Goal: Transaction & Acquisition: Purchase product/service

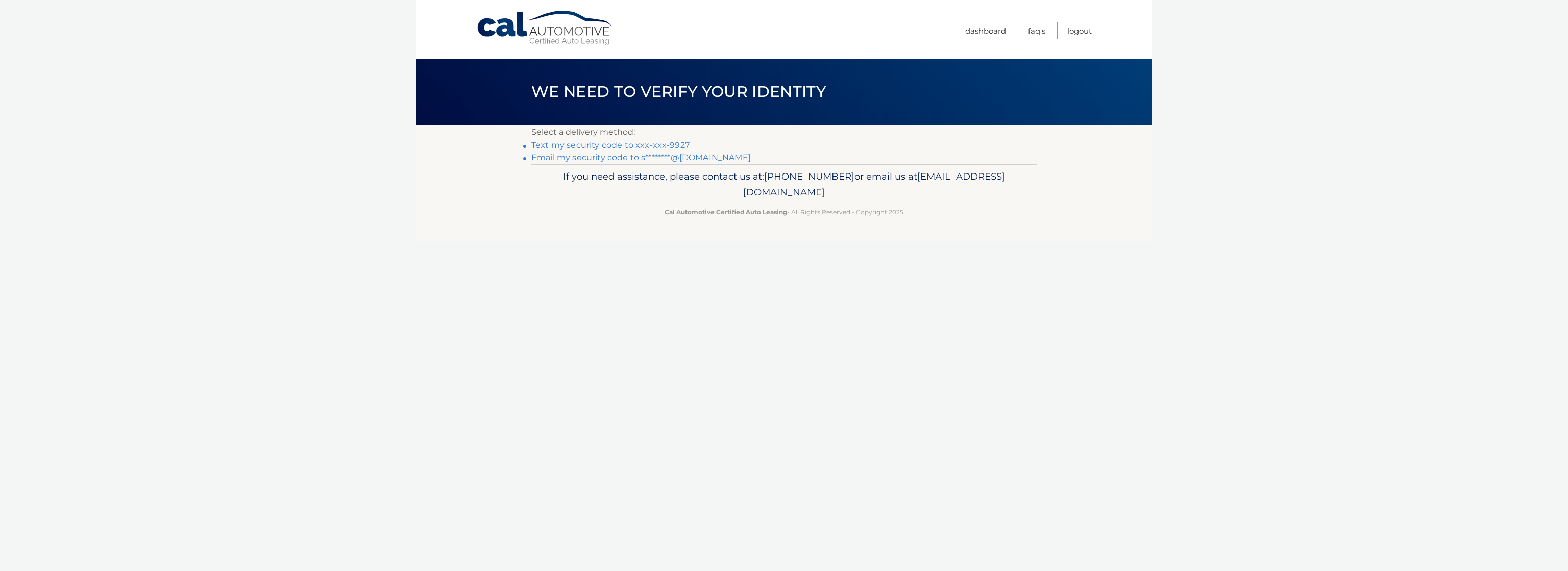
click at [669, 145] on link "Text my security code to xxx-xxx-9927" at bounding box center [610, 145] width 158 height 10
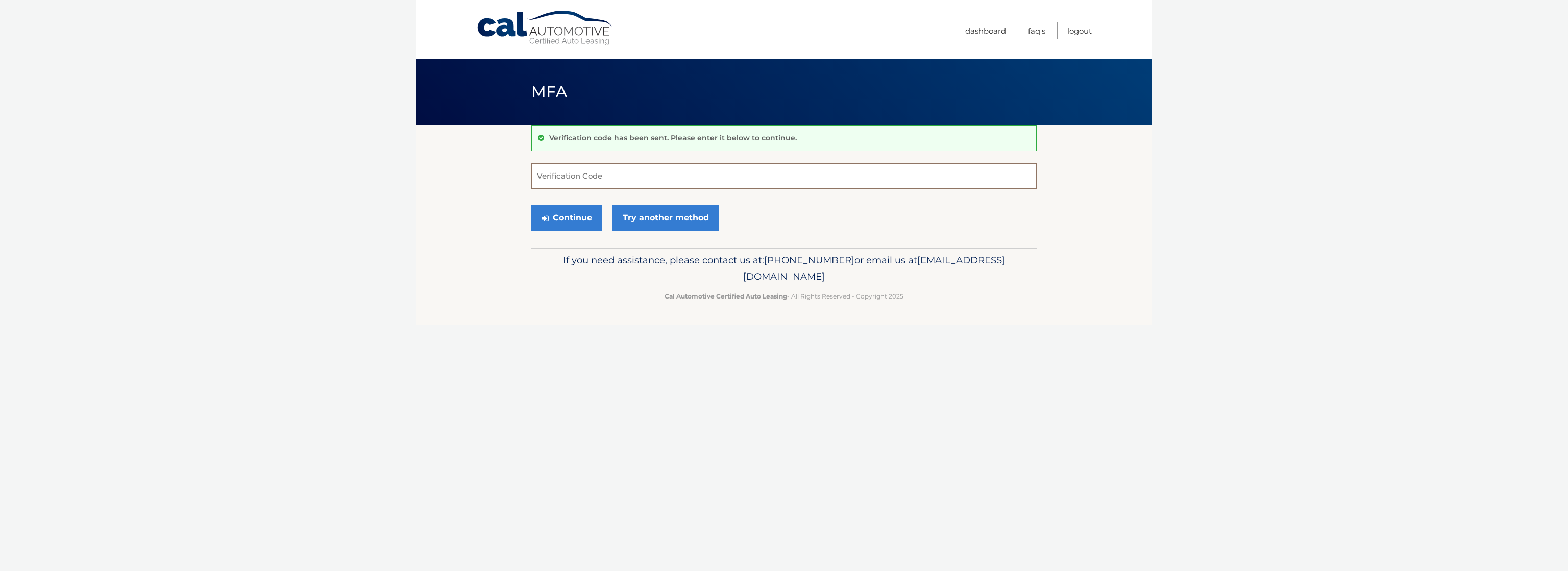
click at [629, 175] on input "Verification Code" at bounding box center [783, 176] width 505 height 25
type input "708863"
click at [566, 220] on button "Continue" at bounding box center [566, 218] width 71 height 25
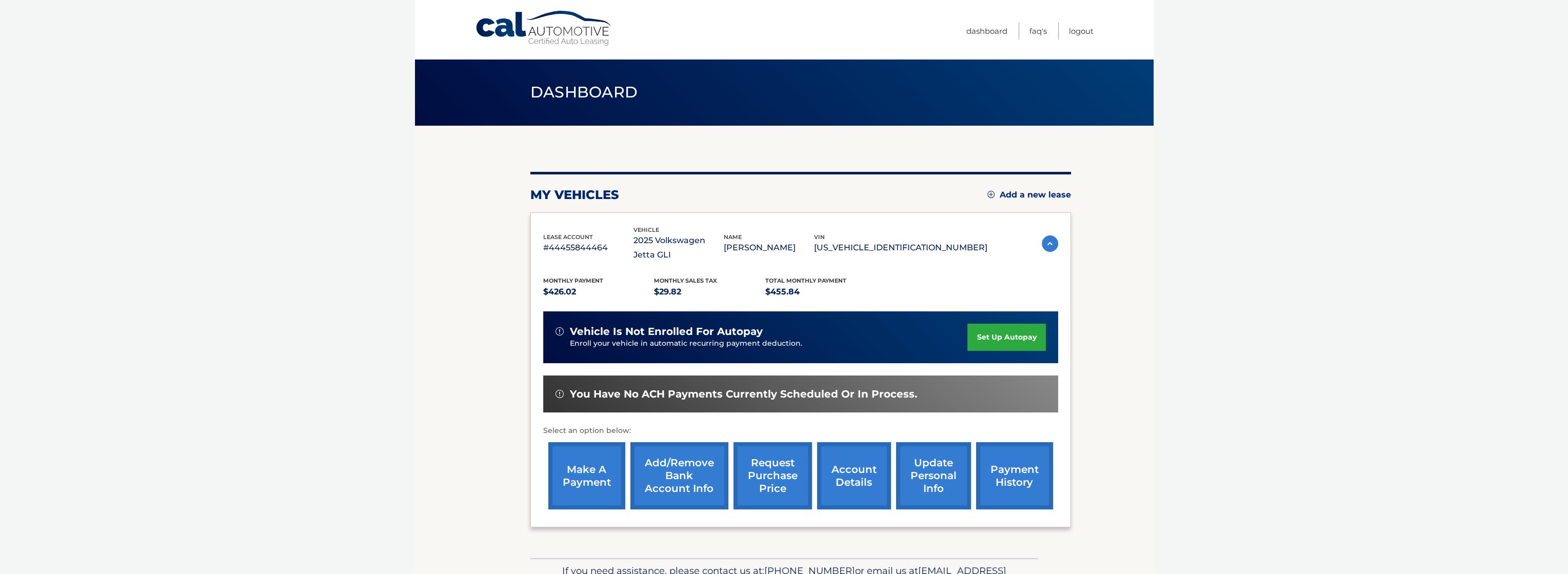
click at [613, 471] on link "make a payment" at bounding box center [587, 475] width 77 height 67
drag, startPoint x: 614, startPoint y: 472, endPoint x: 468, endPoint y: 383, distance: 171.0
click at [468, 383] on section "my vehicles Add a new lease lease account #44455844464 vehicle 2025 Volkswagen …" at bounding box center [784, 342] width 739 height 433
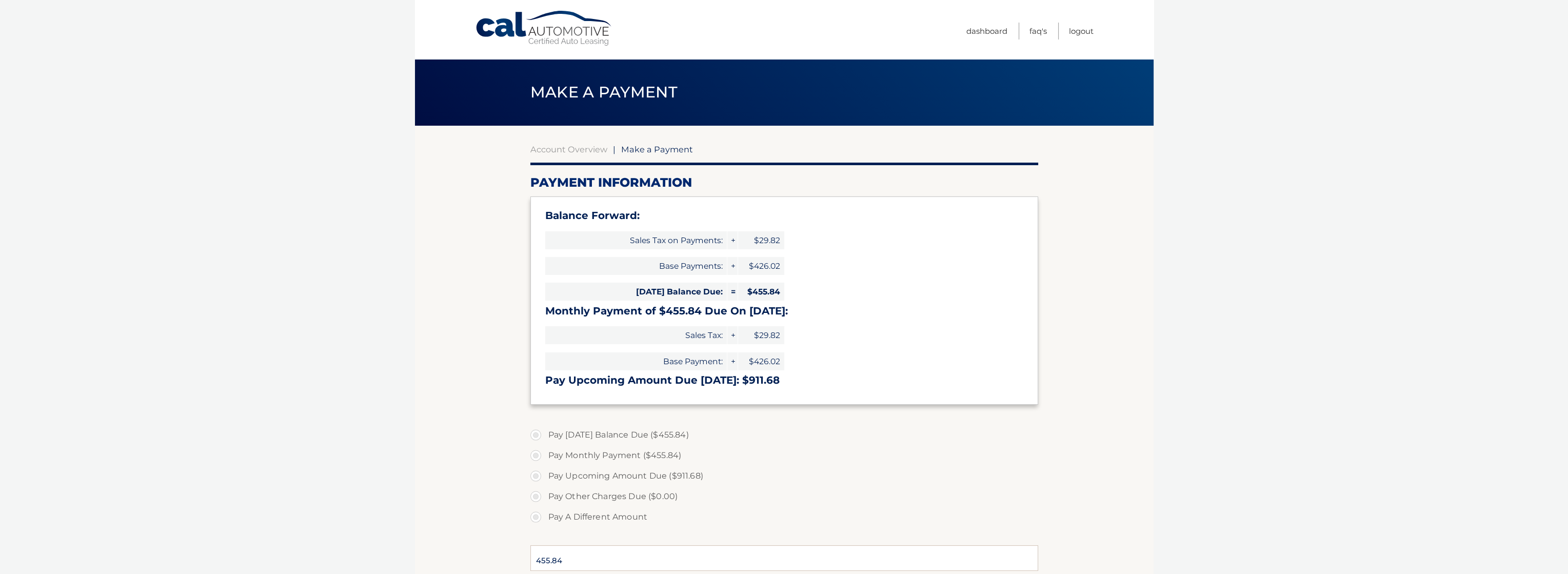
select select "MmJjMTk0NTUtOWVjMy00ZTZkLTkxMTItNjEyYWUyMTcxOTEy"
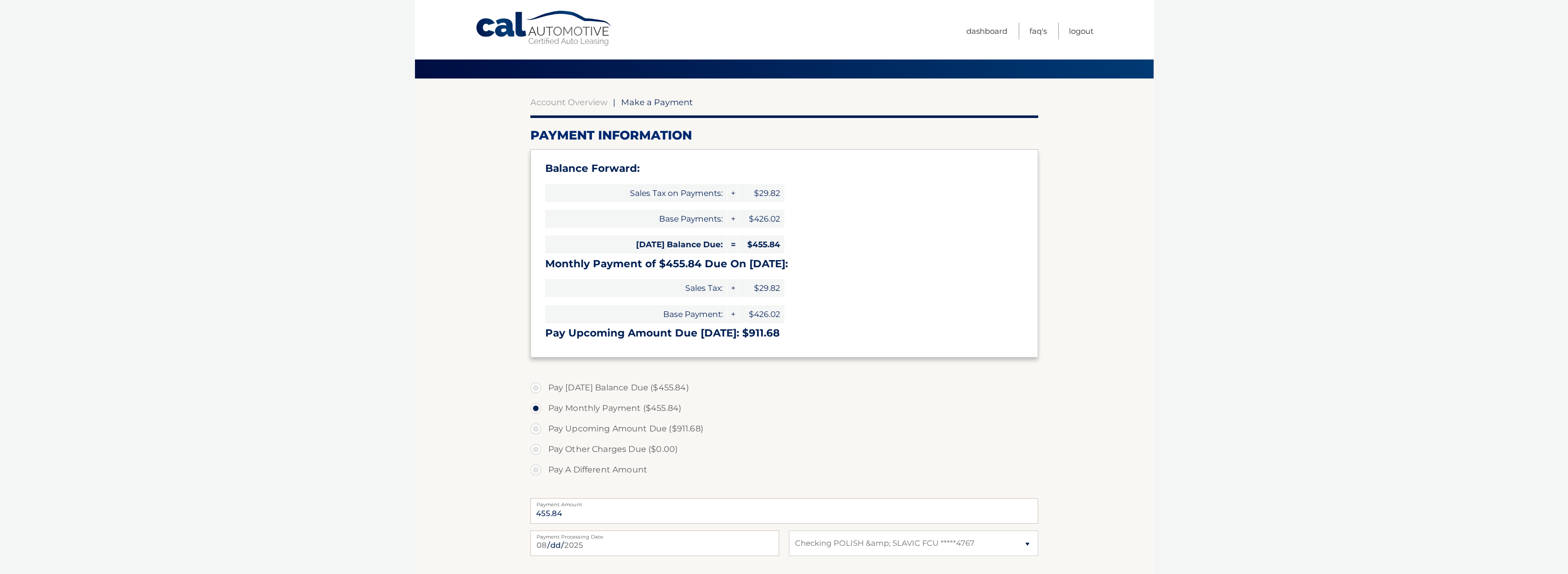
scroll to position [51, 0]
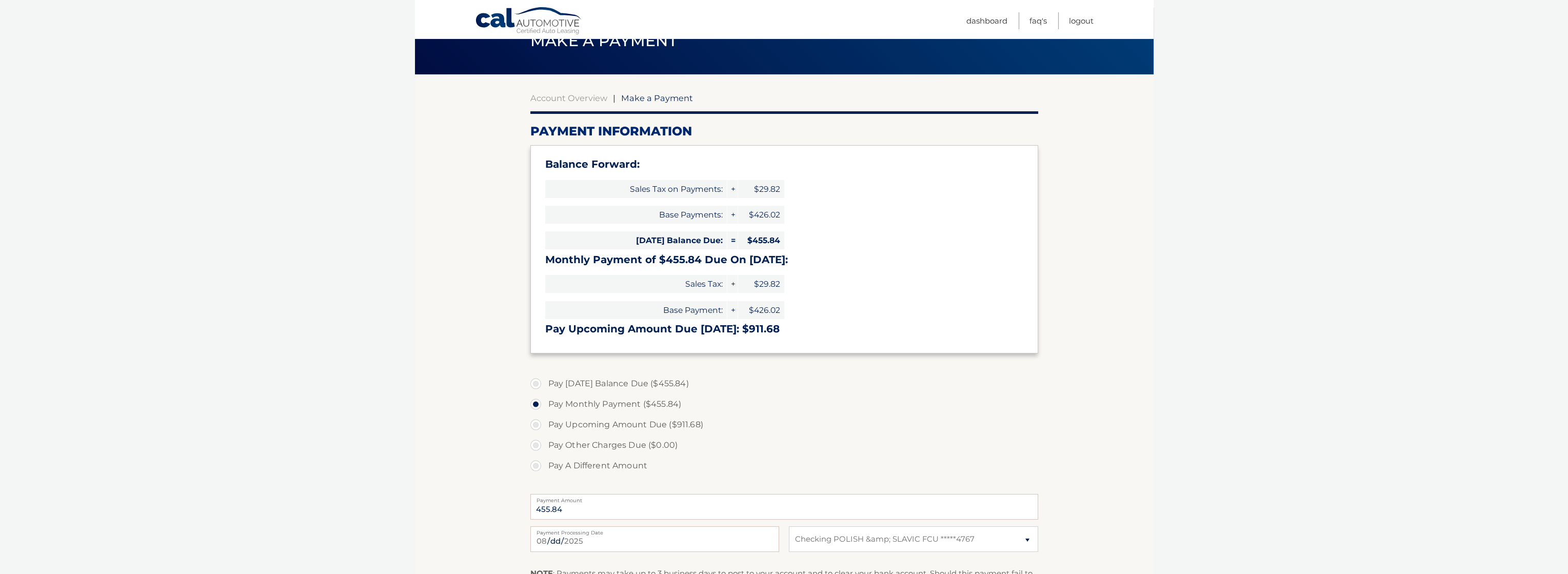
click at [535, 383] on label "Pay Today's Balance Due ($455.84)" at bounding box center [784, 383] width 508 height 20
click at [535, 383] on input "Pay Today's Balance Due ($455.84)" at bounding box center [540, 381] width 10 height 17
radio input "true"
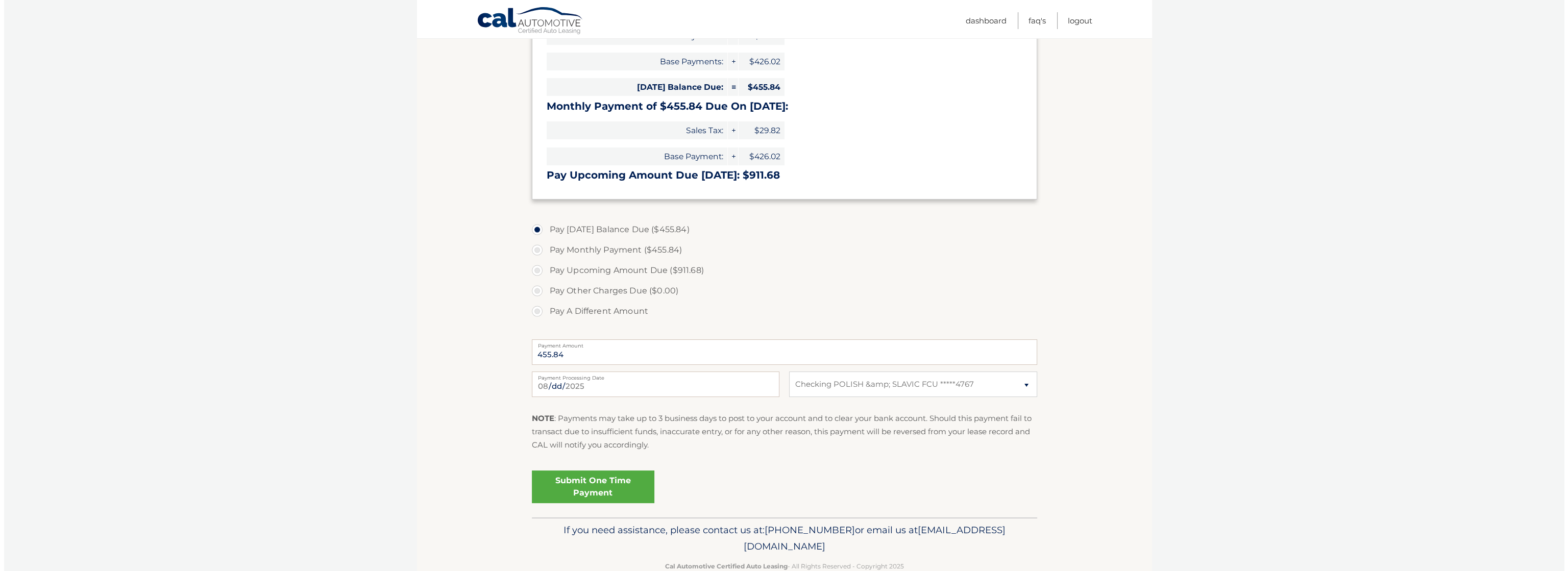
scroll to position [204, 0]
click at [590, 479] on link "Submit One Time Payment" at bounding box center [589, 485] width 122 height 32
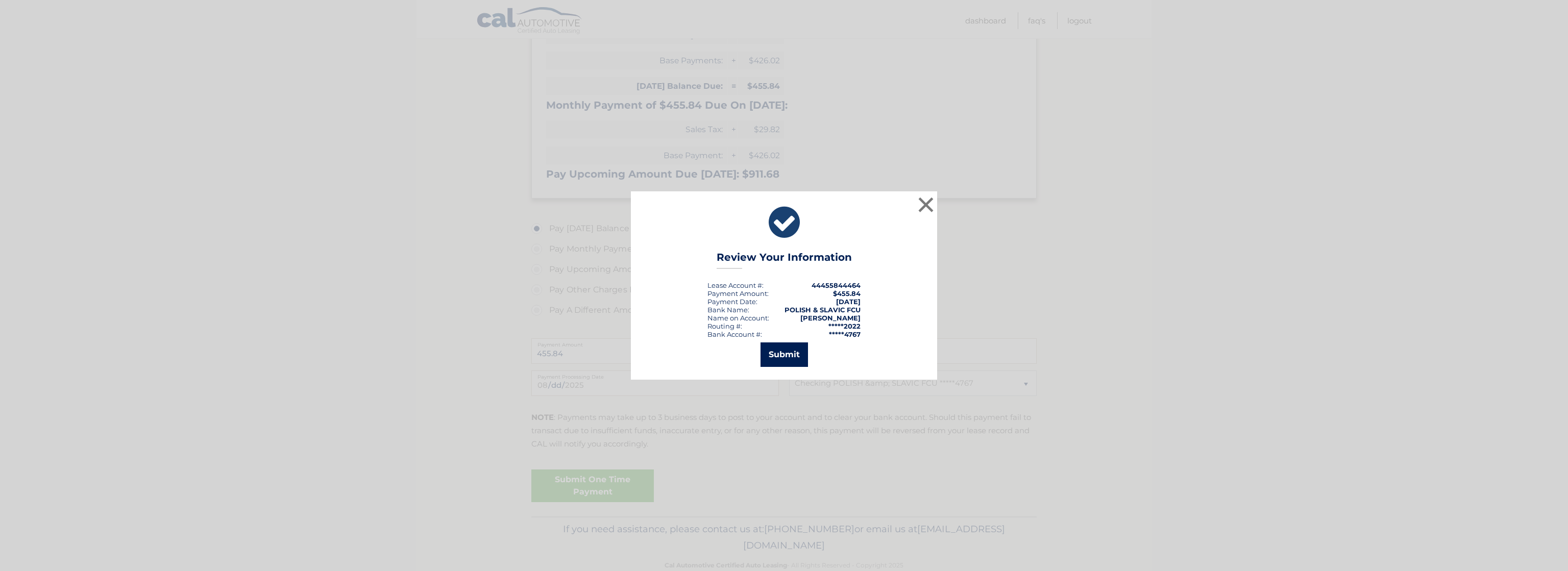
click at [780, 346] on button "Submit" at bounding box center [784, 355] width 48 height 24
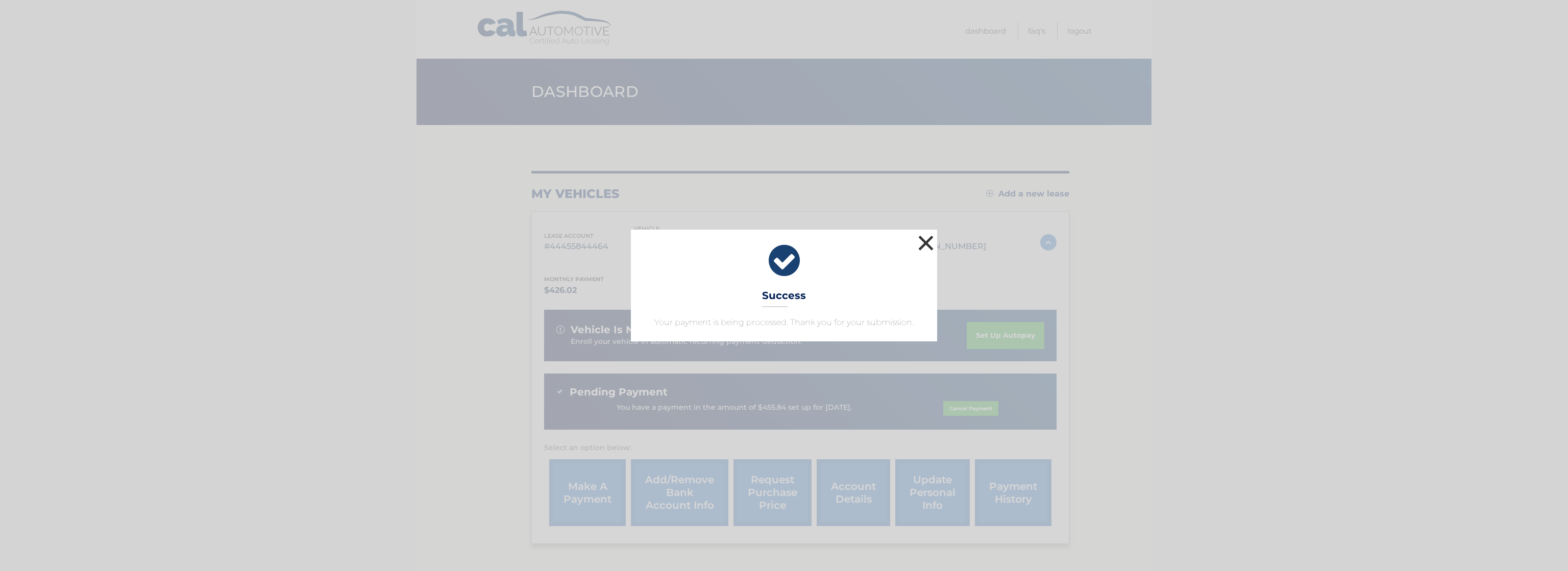
click at [921, 244] on button "×" at bounding box center [926, 243] width 20 height 20
